Goal: Task Accomplishment & Management: Complete application form

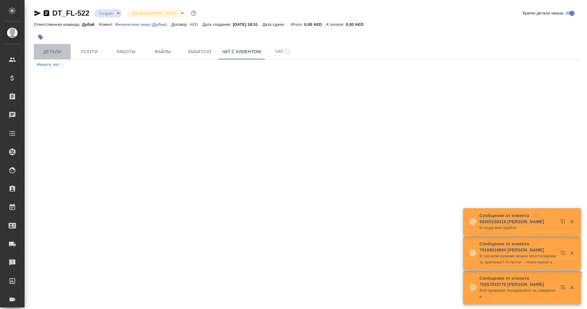
click at [47, 49] on span "Детали" at bounding box center [53, 52] width 30 height 8
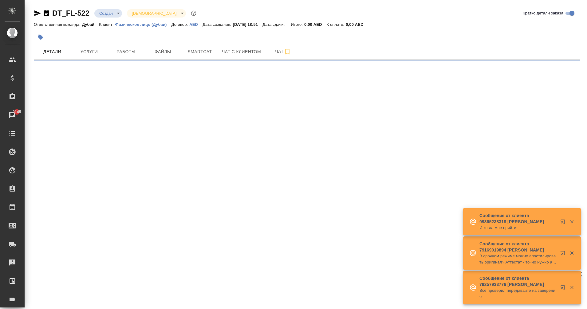
select select "RU"
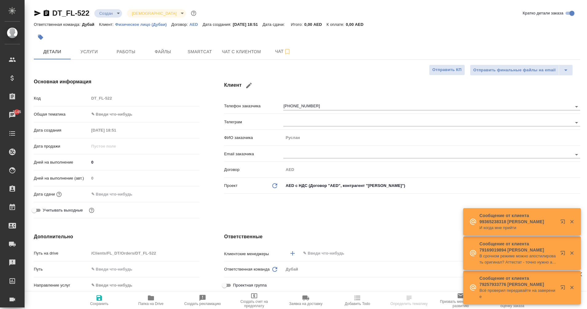
type textarea "x"
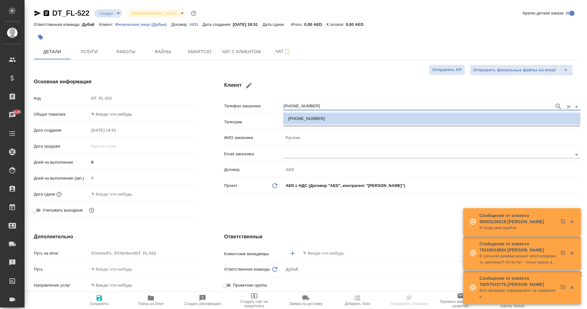
drag, startPoint x: 288, startPoint y: 106, endPoint x: 324, endPoint y: 106, distance: 36.0
click at [324, 106] on input "[PHONE_NUMBER]" at bounding box center [418, 106] width 268 height 7
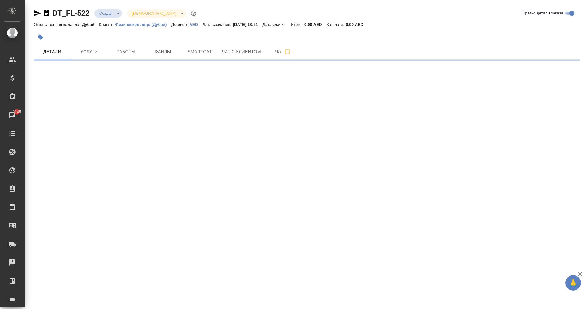
select select "RU"
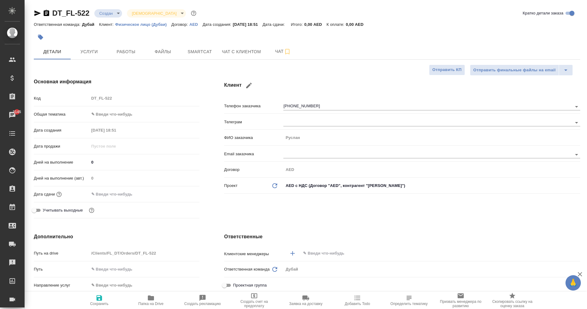
type textarea "x"
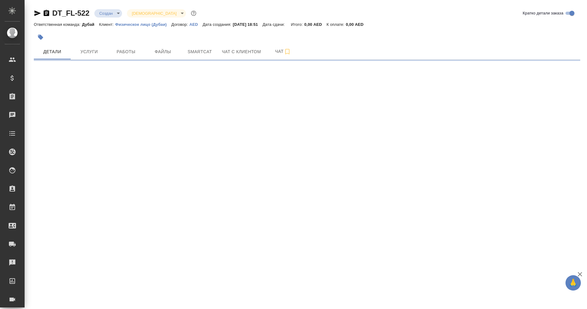
select select "RU"
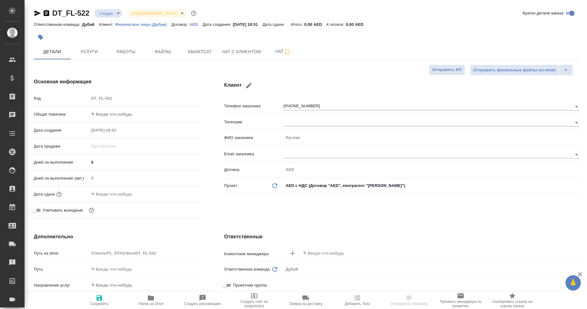
type textarea "x"
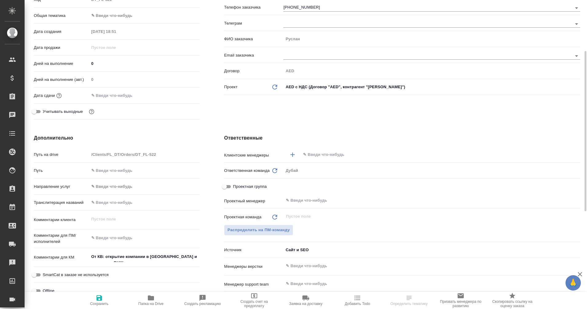
scroll to position [98, 0]
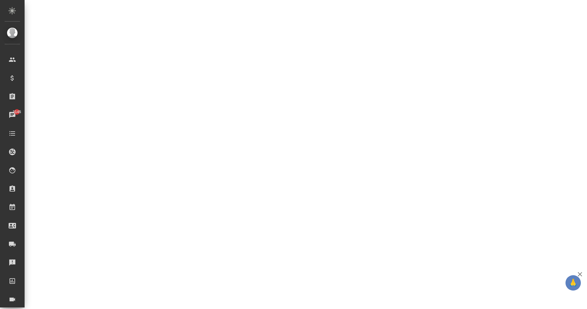
select select "RU"
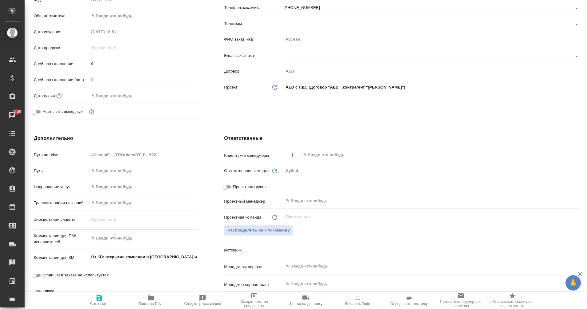
type textarea "x"
